Goal: Task Accomplishment & Management: Use online tool/utility

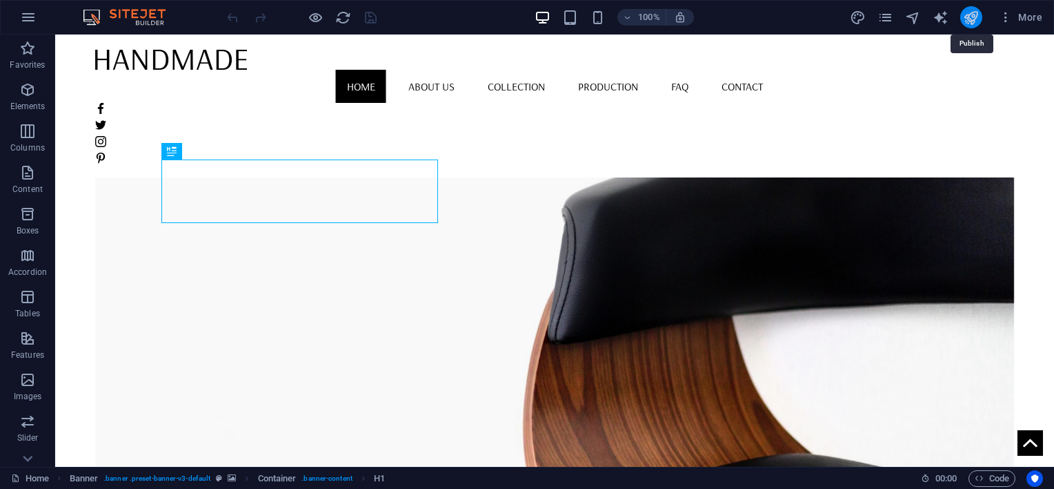
click at [974, 17] on icon "publish" at bounding box center [971, 18] width 16 height 16
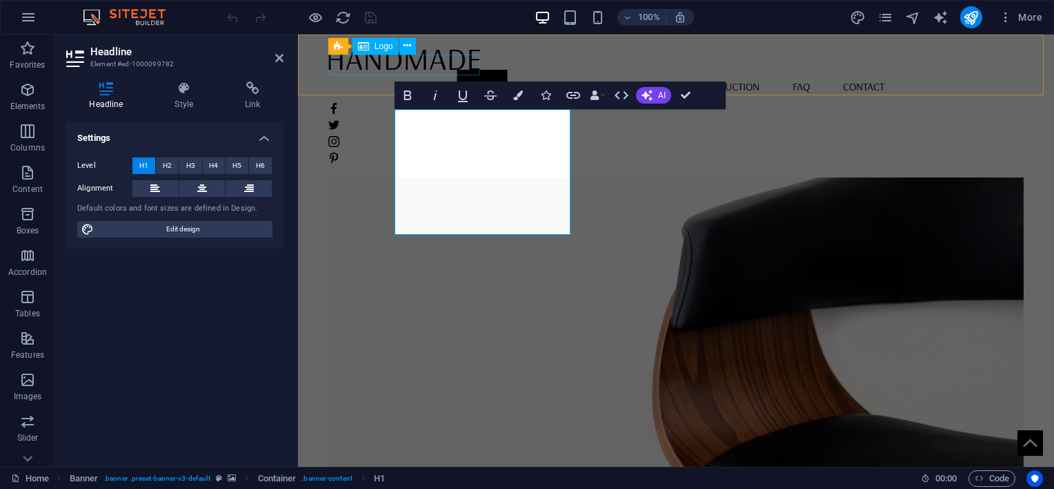
click at [422, 62] on div at bounding box center [675, 58] width 695 height 21
select select "px"
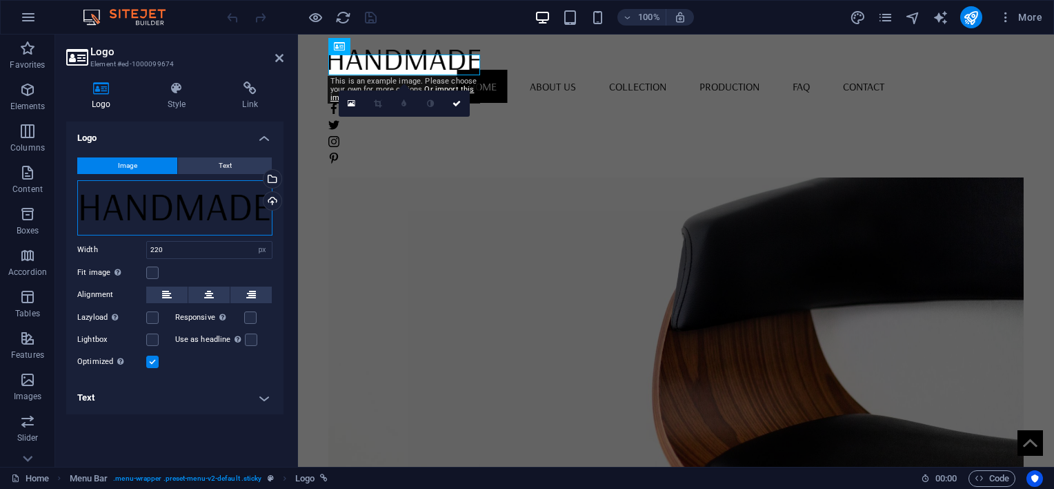
click at [209, 206] on div "Drag files here, click to choose files or select files from Files or our free s…" at bounding box center [174, 207] width 195 height 55
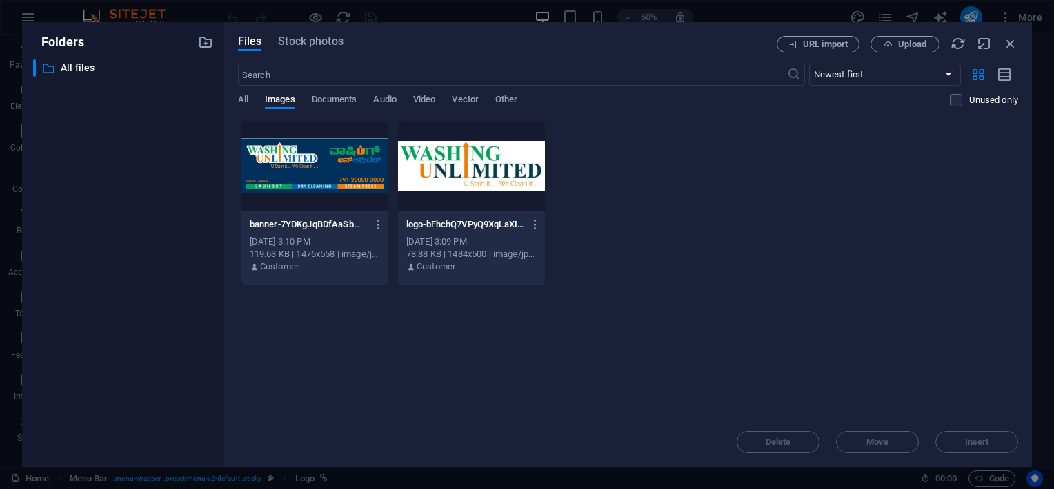
click at [525, 168] on div at bounding box center [471, 166] width 147 height 90
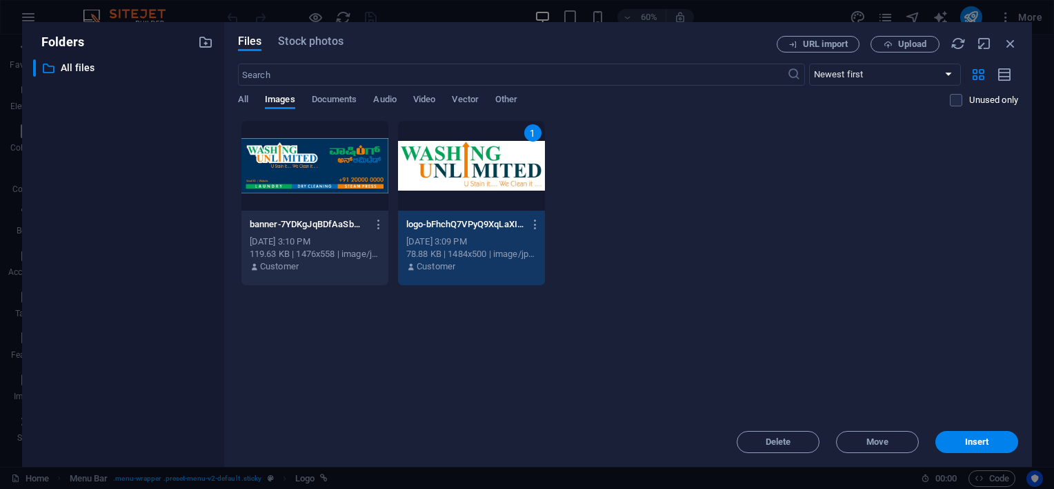
click at [525, 168] on div "1" at bounding box center [471, 166] width 147 height 90
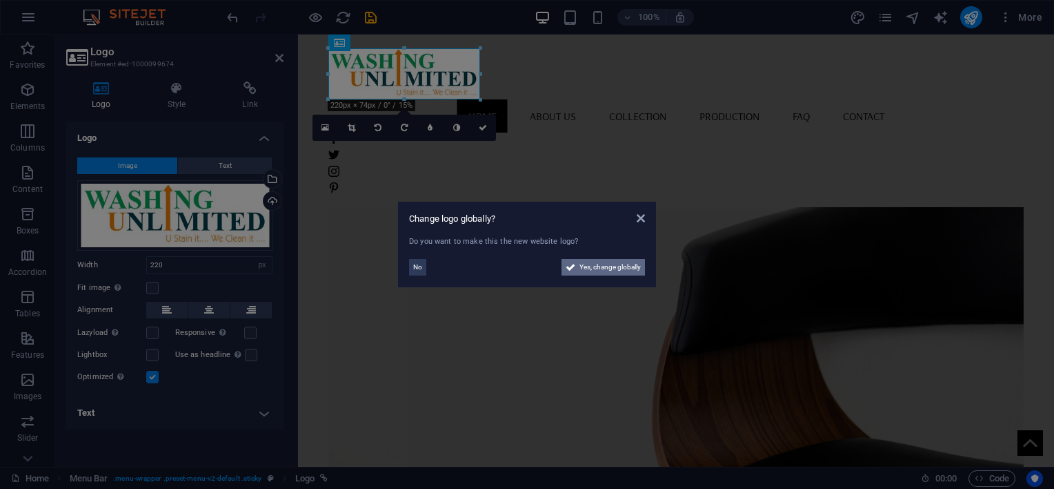
click at [621, 265] on span "Yes, change globally" at bounding box center [610, 267] width 61 height 17
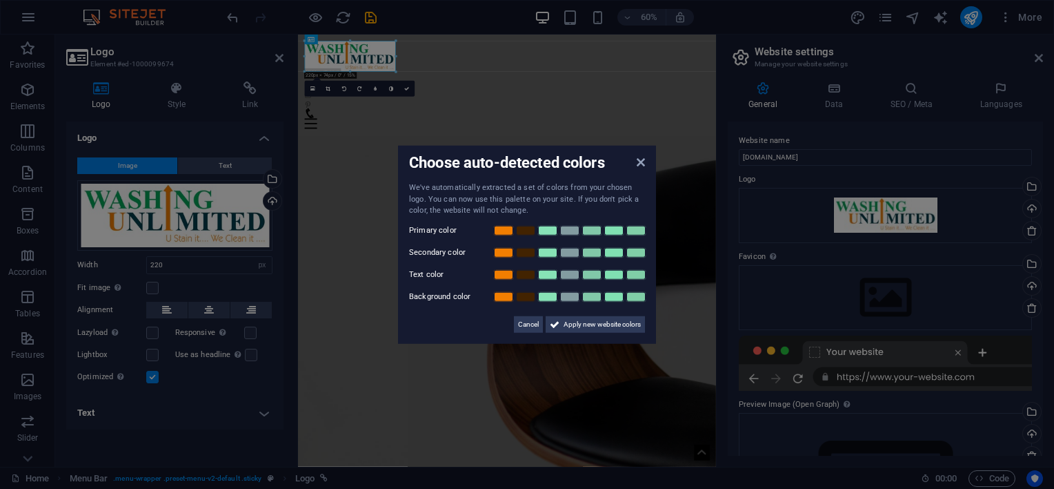
drag, startPoint x: 638, startPoint y: 159, endPoint x: 861, endPoint y: 143, distance: 223.5
click at [641, 160] on div "Choose auto-detected colors We've automatically extracted a set of colors from …" at bounding box center [527, 245] width 258 height 198
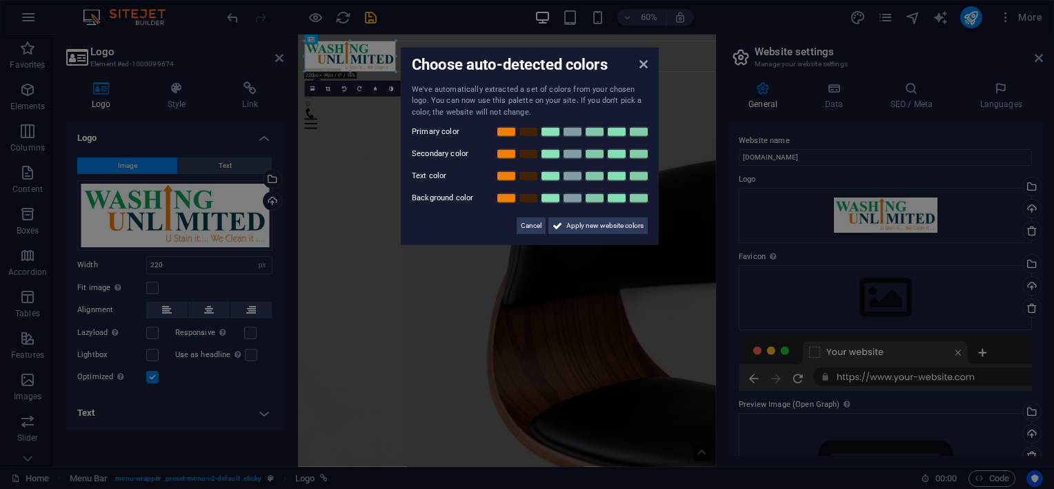
click at [984, 25] on aside "Choose auto-detected colors We've automatically extracted a set of colors from …" at bounding box center [527, 244] width 1054 height 489
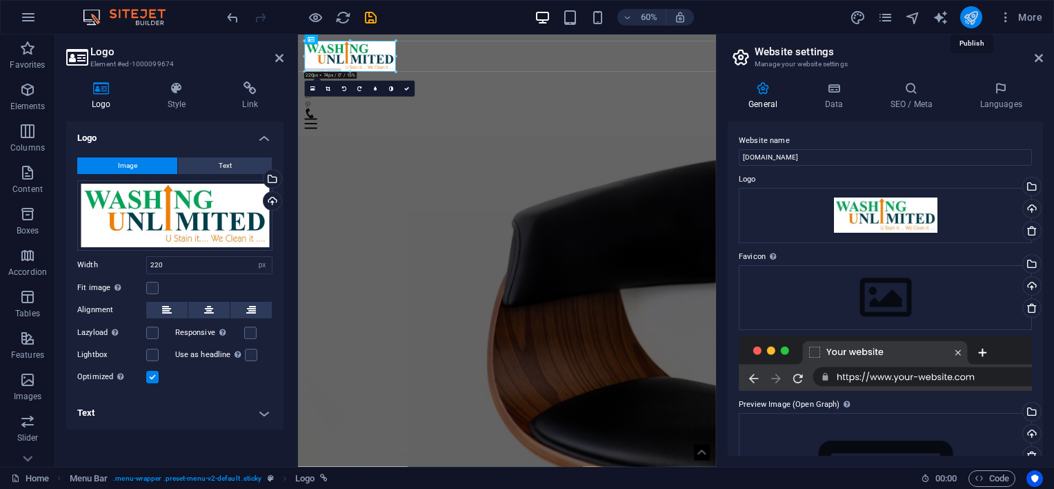
click at [966, 13] on icon "publish" at bounding box center [971, 18] width 16 height 16
